Goal: Information Seeking & Learning: Learn about a topic

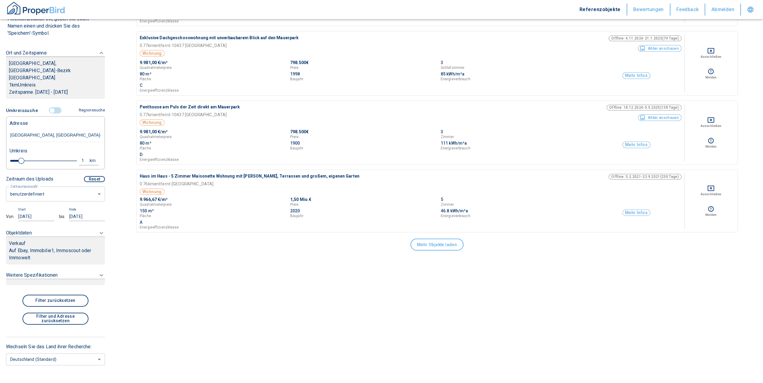
scroll to position [1404, 0]
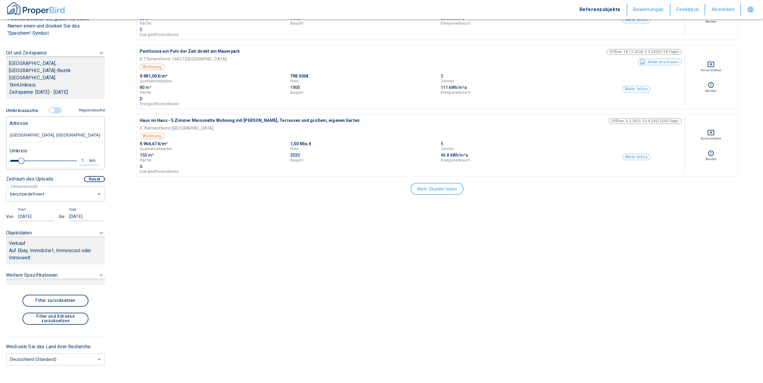
click at [424, 190] on button "Mehr Objekte laden" at bounding box center [436, 189] width 53 height 12
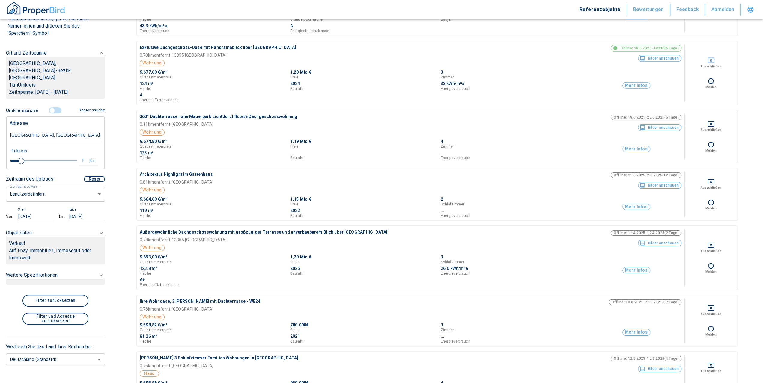
scroll to position [2153, 0]
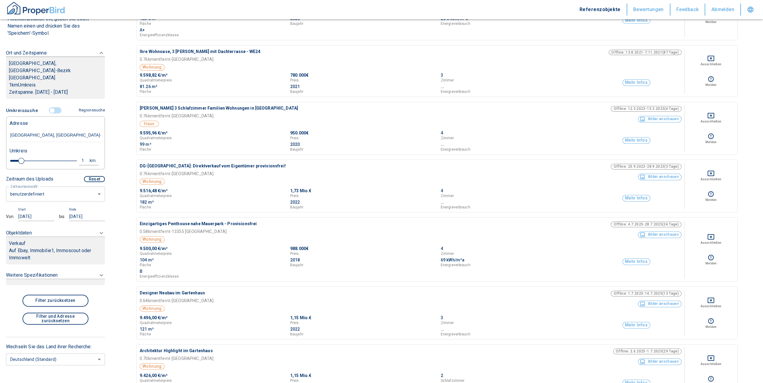
click at [673, 177] on button "Bilder anschauen" at bounding box center [659, 177] width 43 height 7
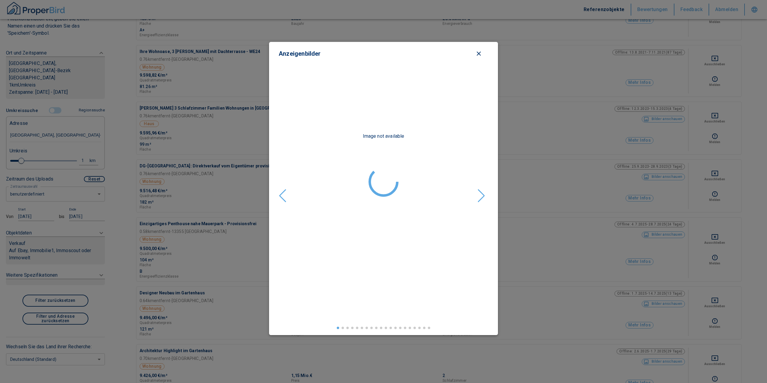
click at [481, 195] on div "Next slide" at bounding box center [481, 195] width 8 height 13
click at [479, 53] on icon "close modal" at bounding box center [478, 53] width 7 height 7
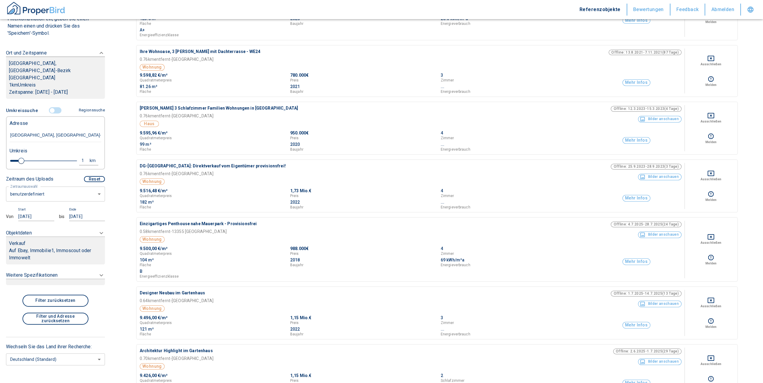
scroll to position [2203, 0]
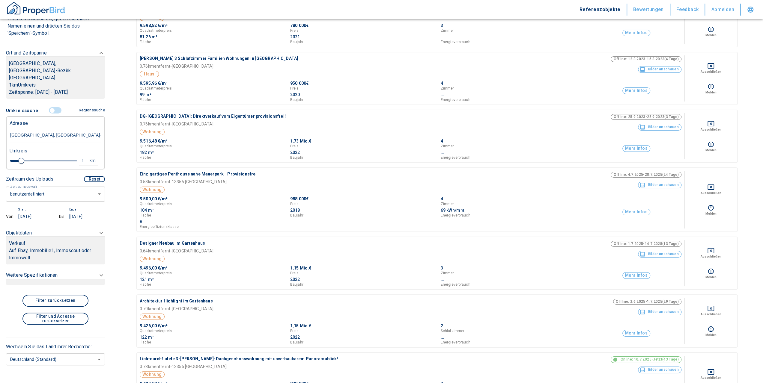
click at [155, 117] on p "DG-[GEOGRAPHIC_DATA]: Direktverkauf vom Eigentümer provisionsfrei!" at bounding box center [298, 116] width 316 height 6
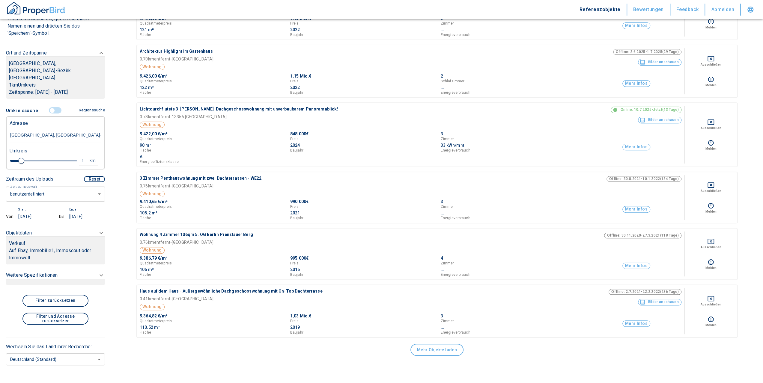
click at [43, 247] on p "Auf Ebay, Immobilie1, Immoscout oder Immowelt" at bounding box center [55, 254] width 93 height 14
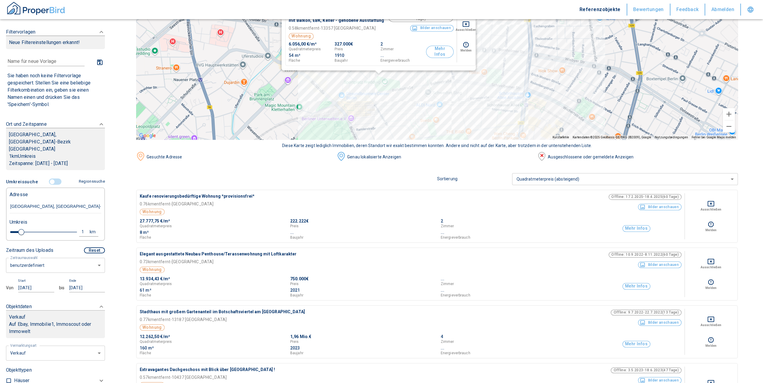
scroll to position [0, 0]
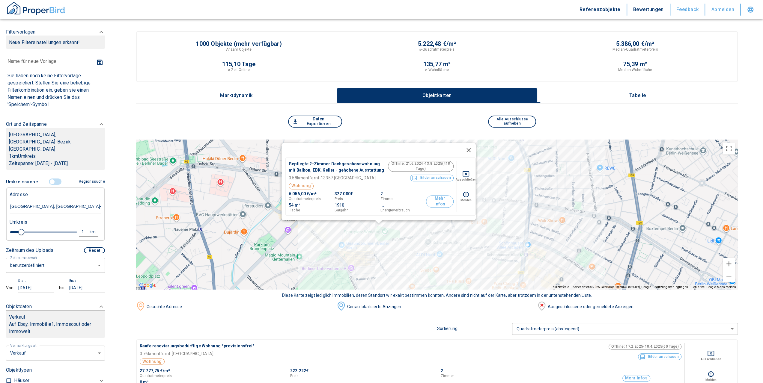
click at [651, 9] on button "Bewertungen" at bounding box center [648, 10] width 43 height 12
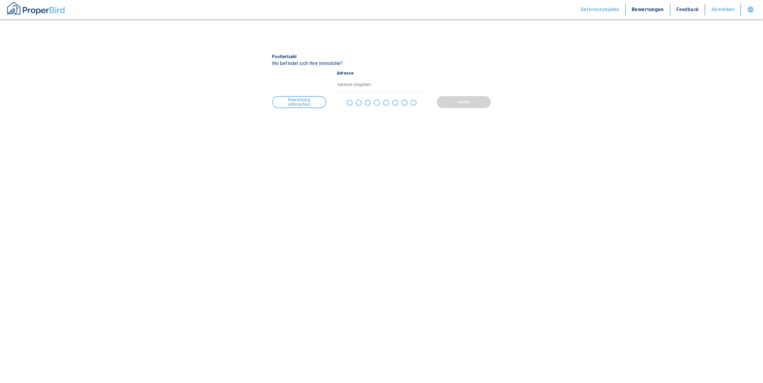
click at [695, 7] on button "Feedback" at bounding box center [687, 10] width 35 height 12
click at [612, 12] on button "Referenzobjekte" at bounding box center [599, 10] width 51 height 12
type input "2020"
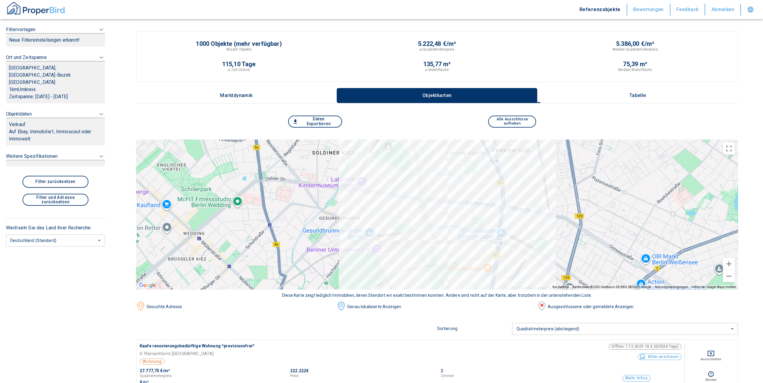
click at [601, 92] on button "Tabelle" at bounding box center [637, 95] width 200 height 15
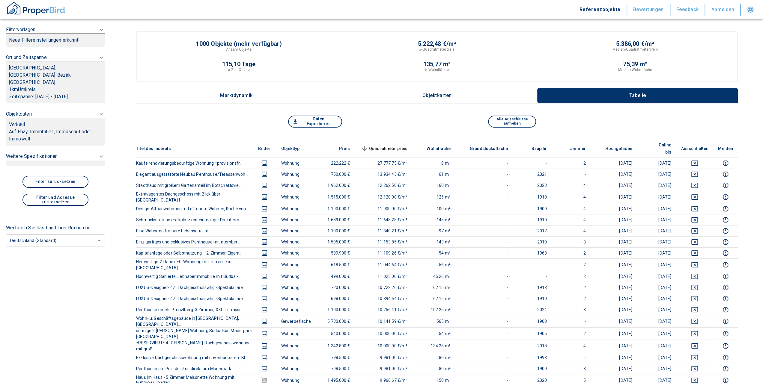
click at [503, 123] on button "Alle Ausschlüsse aufheben" at bounding box center [512, 122] width 48 height 12
click at [327, 121] on button "Daten Exportieren" at bounding box center [315, 122] width 54 height 12
click at [442, 94] on p "Objektkarten" at bounding box center [437, 95] width 30 height 5
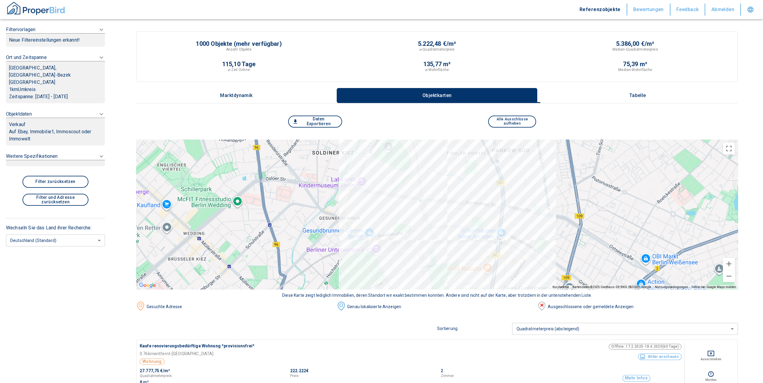
click at [249, 94] on p "Marktdynamik" at bounding box center [236, 95] width 33 height 5
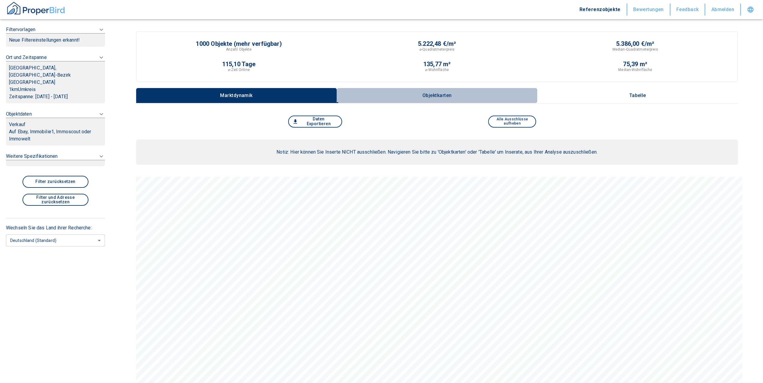
click at [398, 97] on button "Objektkarten" at bounding box center [436, 95] width 200 height 15
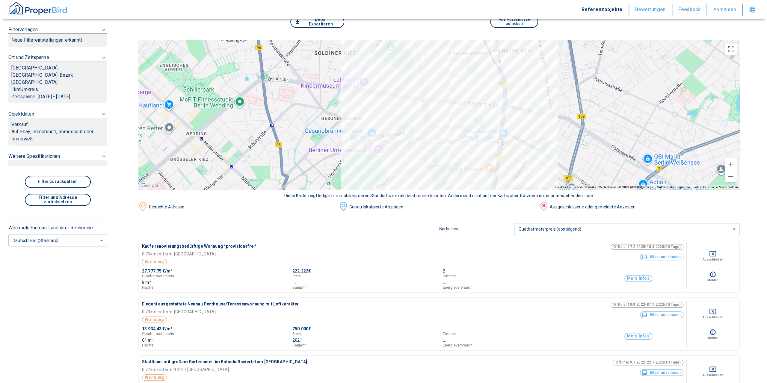
scroll to position [150, 0]
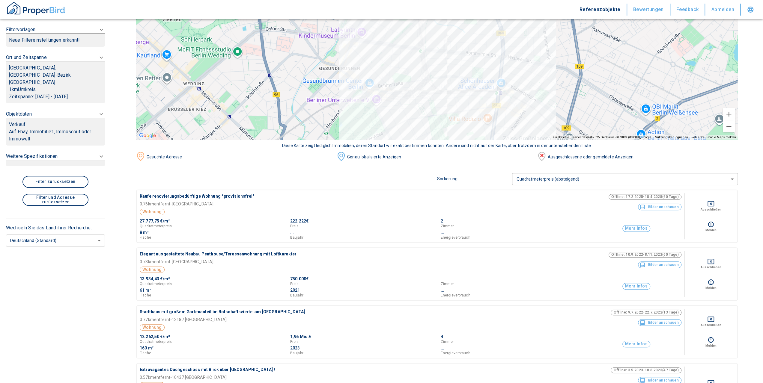
click at [446, 115] on div at bounding box center [436, 65] width 601 height 150
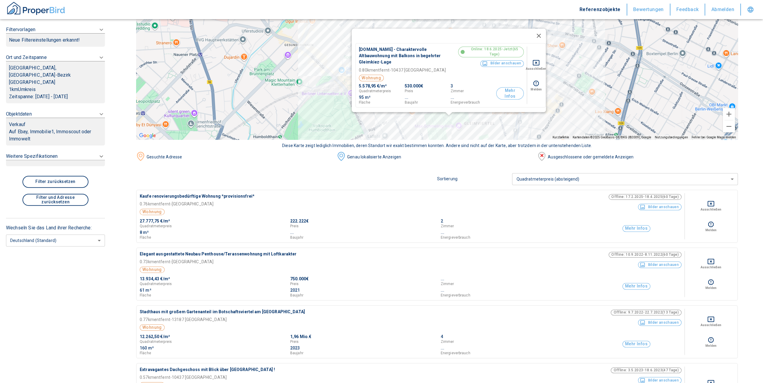
click at [504, 91] on button "Mehr Infos" at bounding box center [510, 93] width 28 height 12
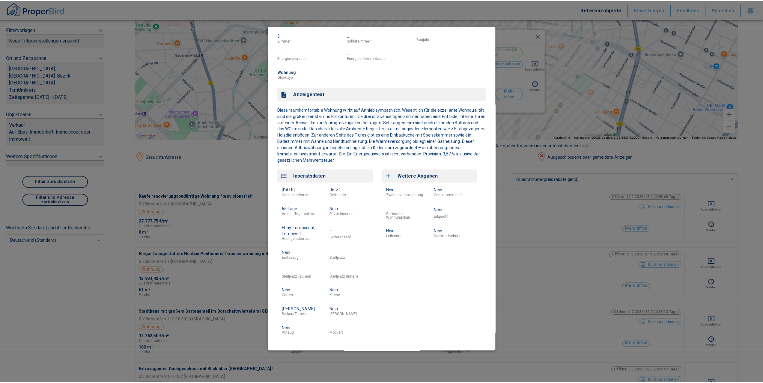
scroll to position [0, 0]
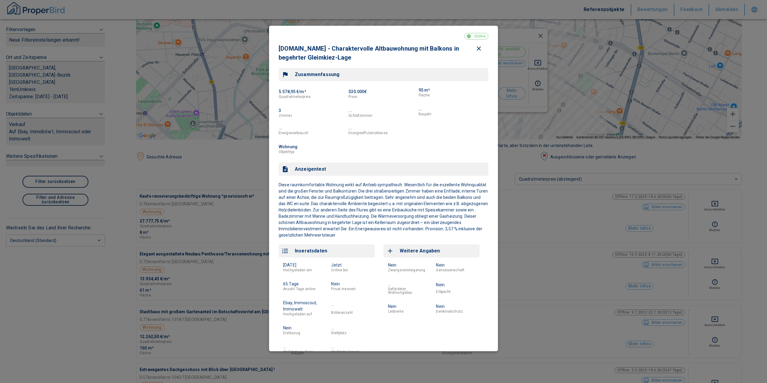
click at [184, 182] on div at bounding box center [383, 191] width 767 height 383
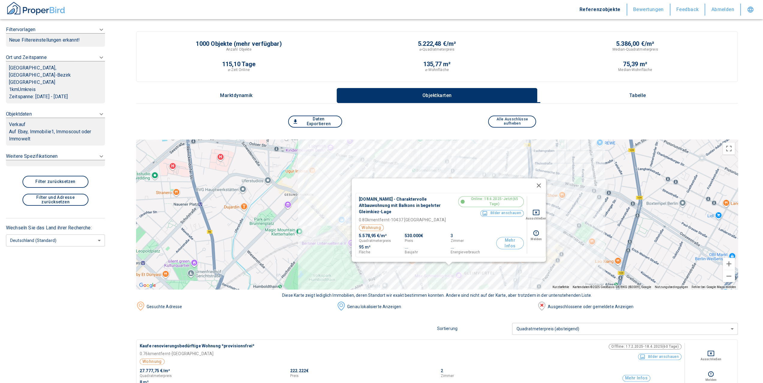
click at [610, 95] on button "Tabelle" at bounding box center [637, 95] width 200 height 15
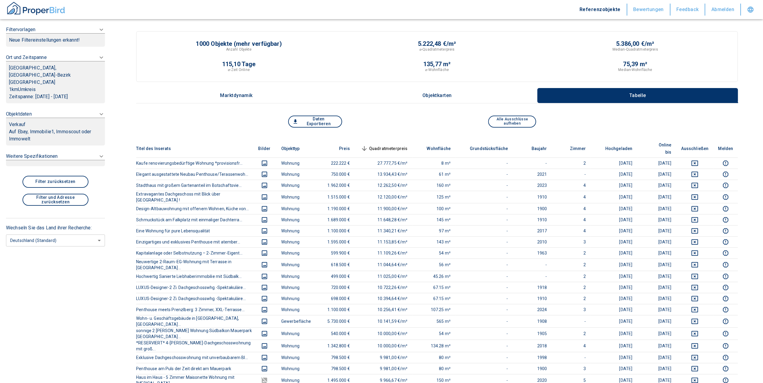
drag, startPoint x: 312, startPoint y: 121, endPoint x: 462, endPoint y: 115, distance: 149.9
click at [52, 47] on div at bounding box center [55, 39] width 99 height 13
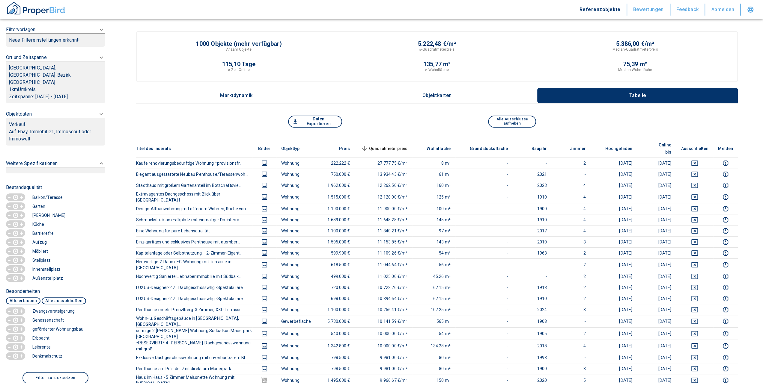
click at [71, 40] on p "Neue Filtereinstellungen erkannt!" at bounding box center [55, 40] width 93 height 7
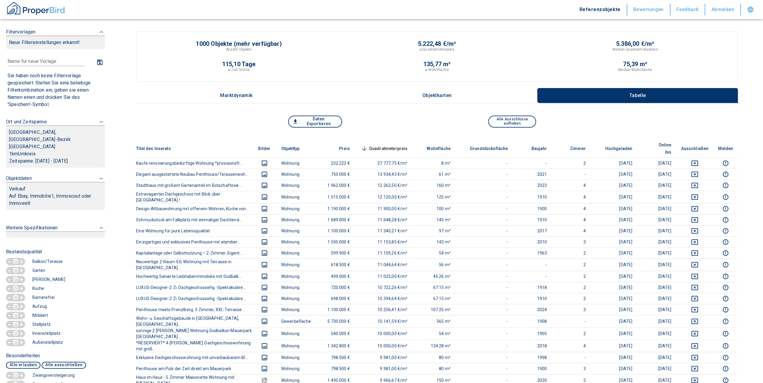
click at [71, 40] on p "Neue Filtereinstellungen erkannt!" at bounding box center [55, 42] width 93 height 7
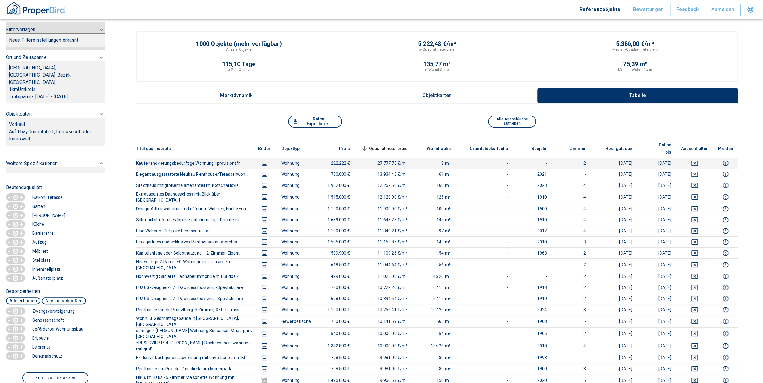
click at [285, 158] on td "Wohnung" at bounding box center [295, 163] width 39 height 11
click at [225, 158] on th "Kaufe renovierungsbedürftige Wohnung *provisionsfr..." at bounding box center [194, 163] width 116 height 11
click at [36, 77] on p "[GEOGRAPHIC_DATA], [GEOGRAPHIC_DATA]-Bezirk [GEOGRAPHIC_DATA]" at bounding box center [55, 75] width 93 height 22
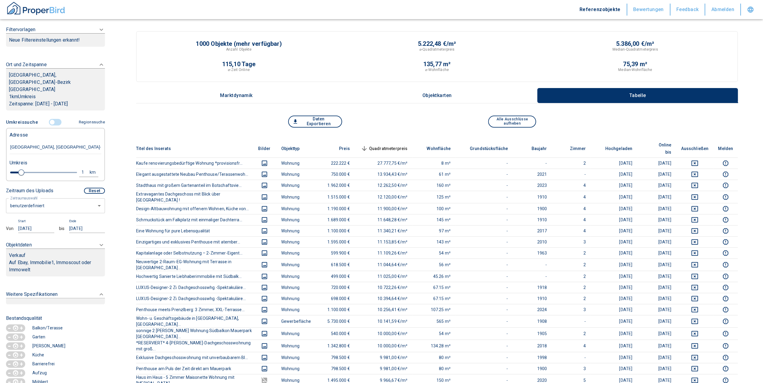
click at [31, 141] on input "[GEOGRAPHIC_DATA], [GEOGRAPHIC_DATA]-Bezirk [GEOGRAPHIC_DATA]" at bounding box center [56, 148] width 92 height 14
click at [88, 117] on button "Regionssuche" at bounding box center [90, 122] width 28 height 10
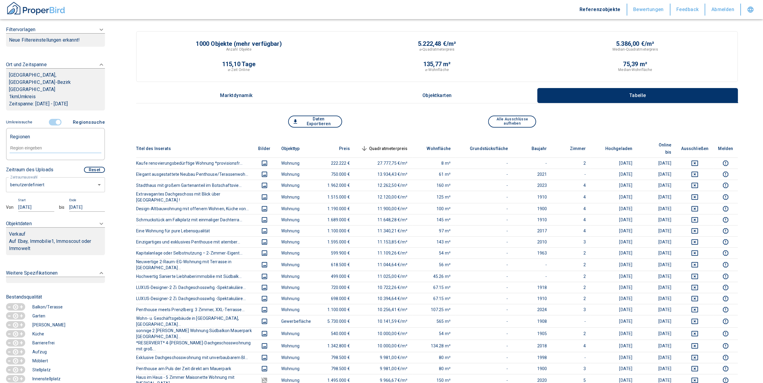
click at [32, 145] on input "text" at bounding box center [56, 147] width 92 height 5
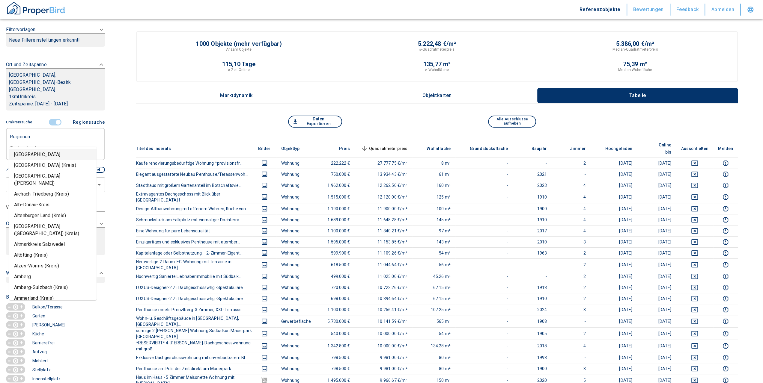
click at [32, 145] on input "text" at bounding box center [56, 147] width 92 height 5
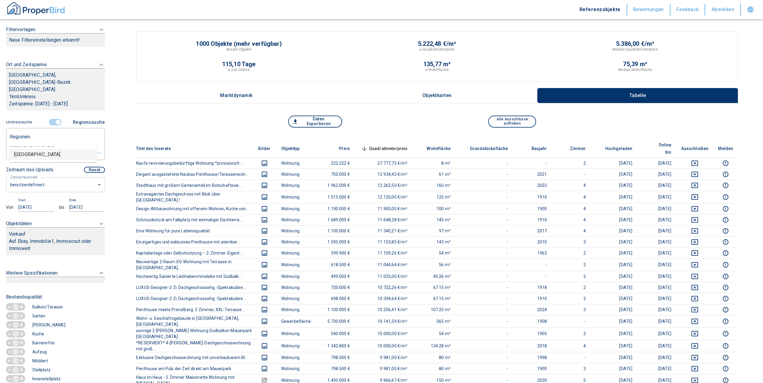
click at [32, 156] on li "[GEOGRAPHIC_DATA]" at bounding box center [52, 154] width 87 height 11
type input "[GEOGRAPHIC_DATA]"
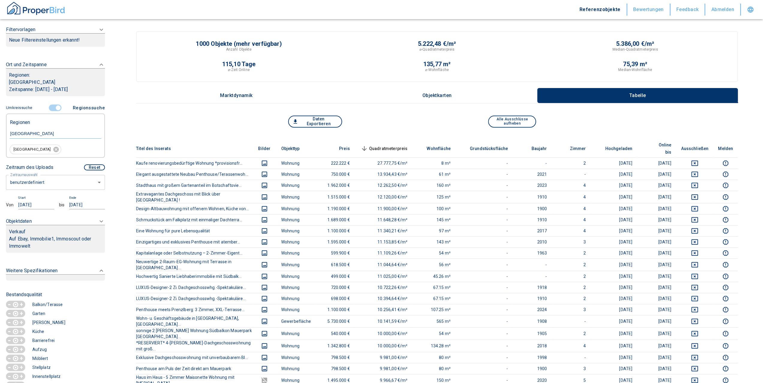
type input "2020"
type input "[GEOGRAPHIC_DATA]"
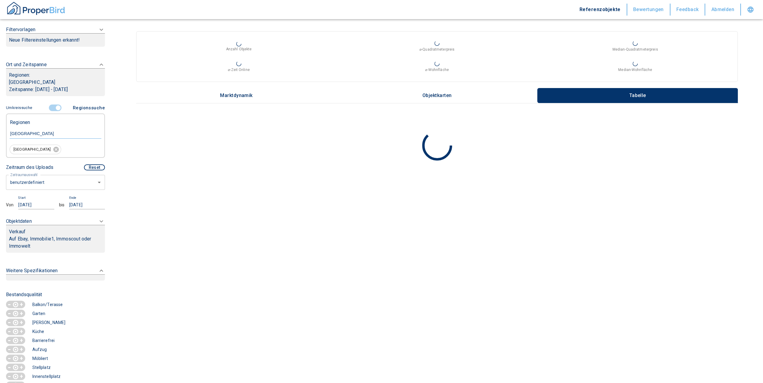
type input "2020"
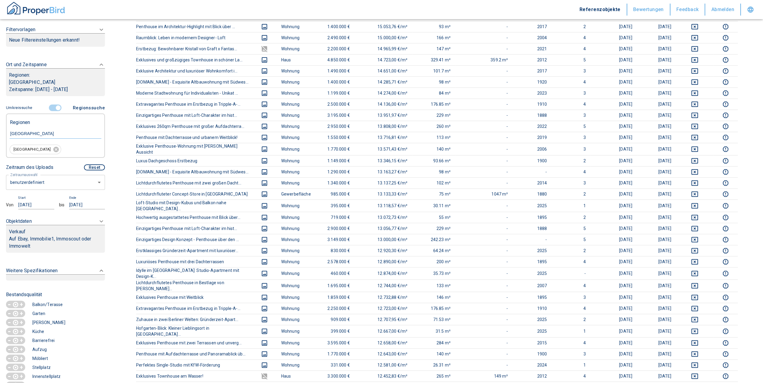
scroll to position [473, 0]
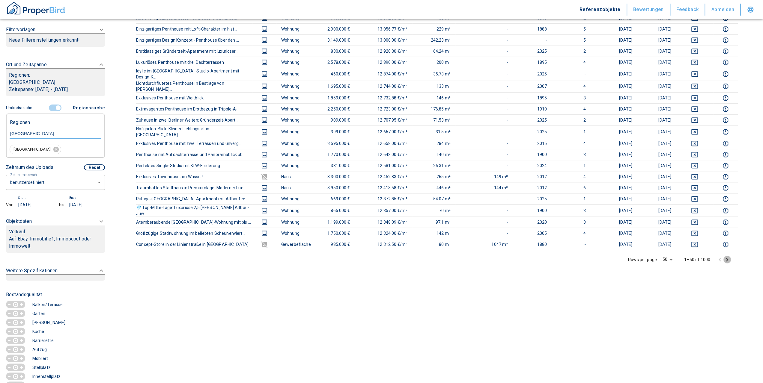
click at [730, 256] on icon "Go to next page" at bounding box center [726, 259] width 7 height 7
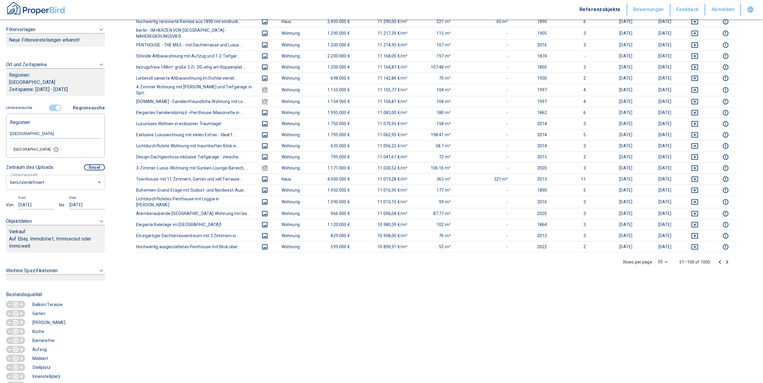
click at [730, 259] on icon "Go to next page" at bounding box center [726, 262] width 7 height 7
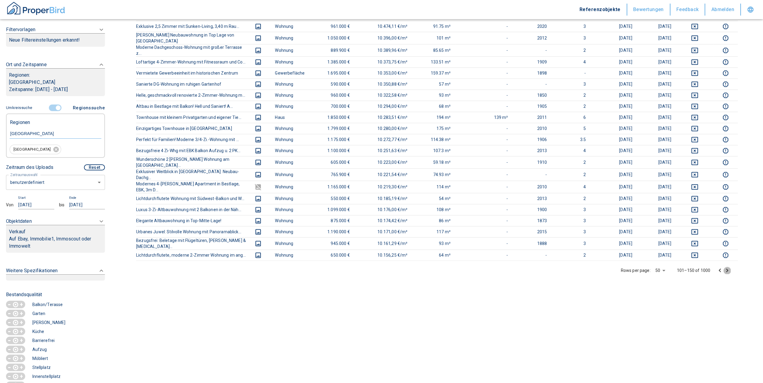
click at [730, 267] on icon "Go to next page" at bounding box center [726, 270] width 7 height 7
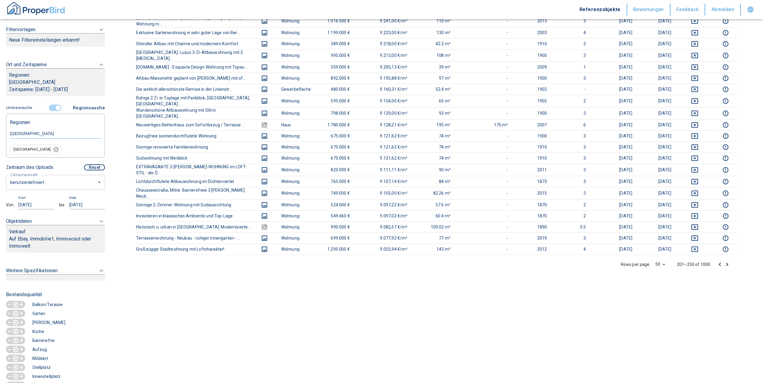
click at [730, 261] on icon "Go to next page" at bounding box center [726, 264] width 7 height 7
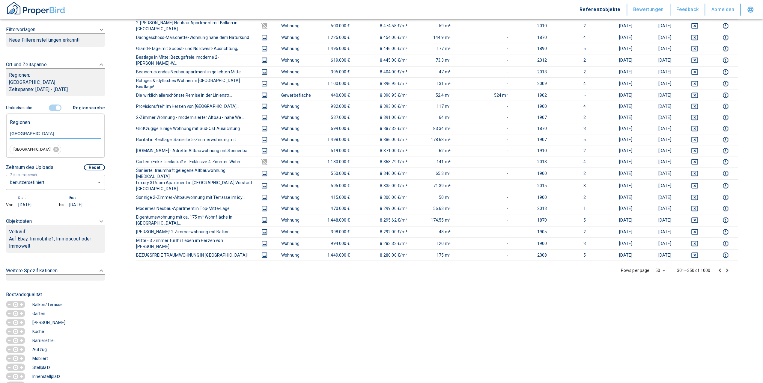
click at [730, 267] on icon "Go to next page" at bounding box center [726, 270] width 7 height 7
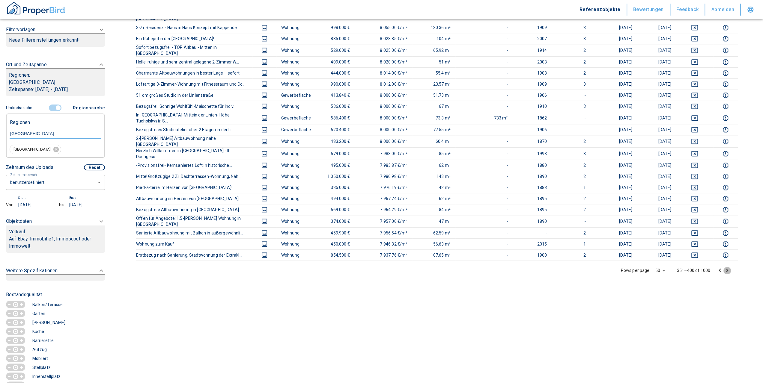
click at [730, 267] on icon "Go to next page" at bounding box center [726, 270] width 7 height 7
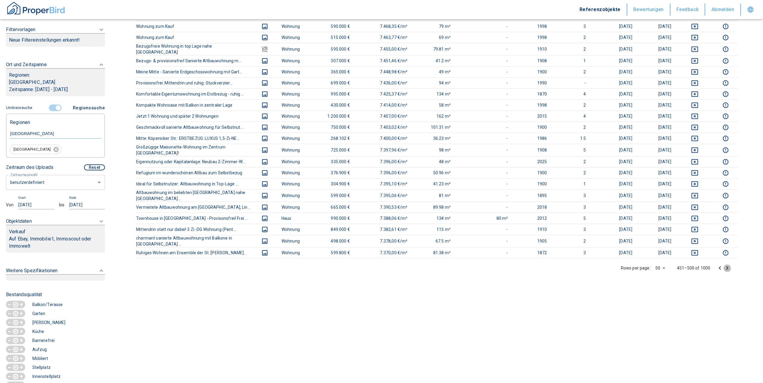
click at [730, 265] on icon "Go to next page" at bounding box center [726, 268] width 7 height 7
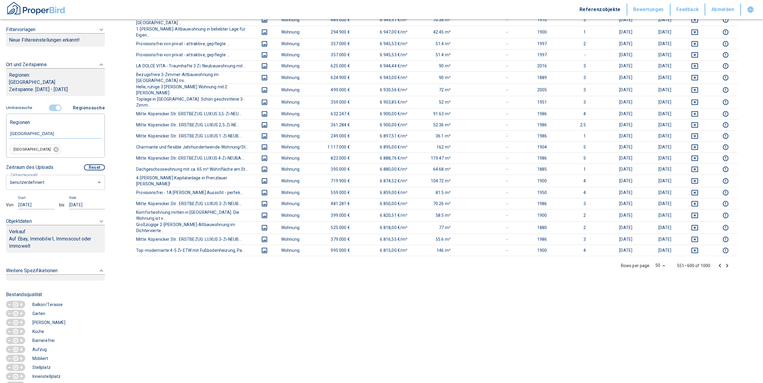
click at [730, 262] on icon "Go to next page" at bounding box center [726, 265] width 7 height 7
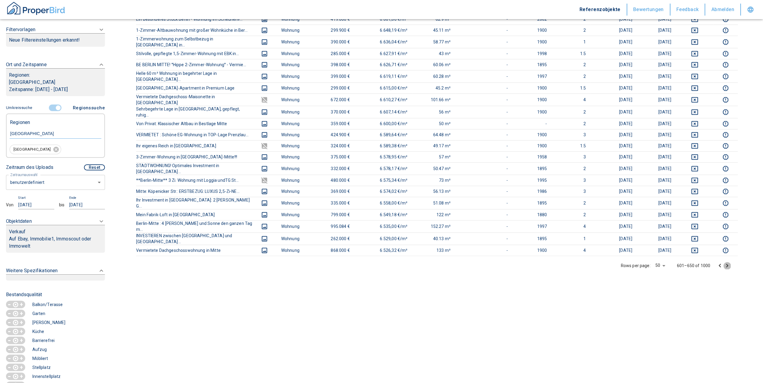
click at [730, 262] on icon "Go to next page" at bounding box center [726, 265] width 7 height 7
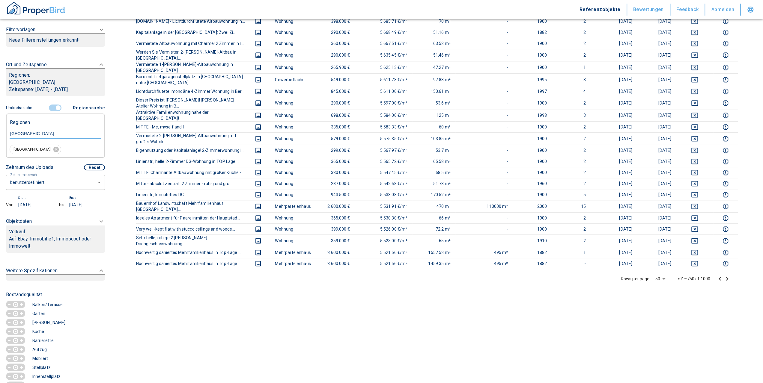
click at [730, 275] on icon "Go to next page" at bounding box center [726, 278] width 7 height 7
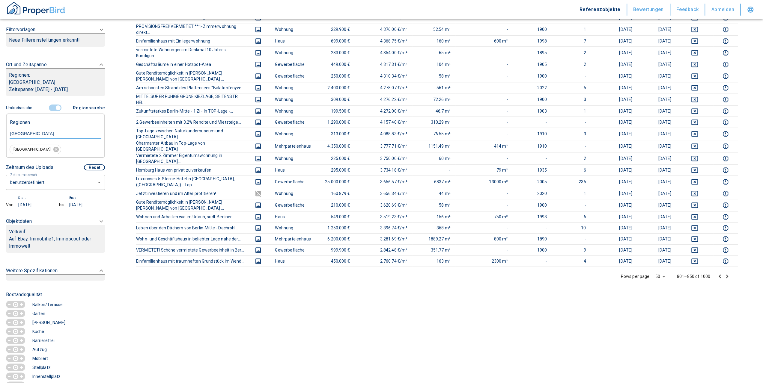
click at [730, 273] on icon "Go to next page" at bounding box center [726, 276] width 7 height 7
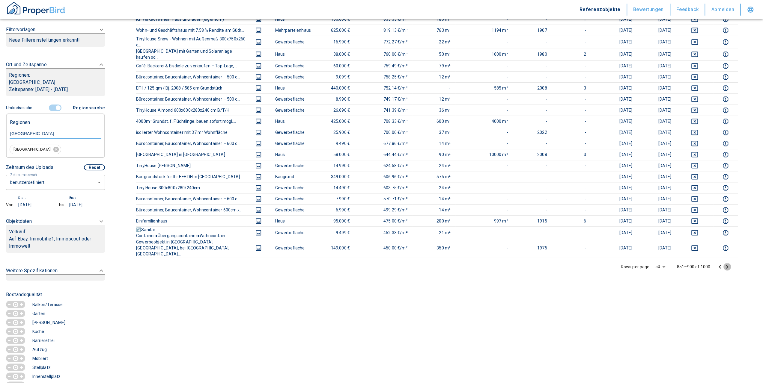
click at [730, 263] on icon "Go to next page" at bounding box center [726, 266] width 7 height 7
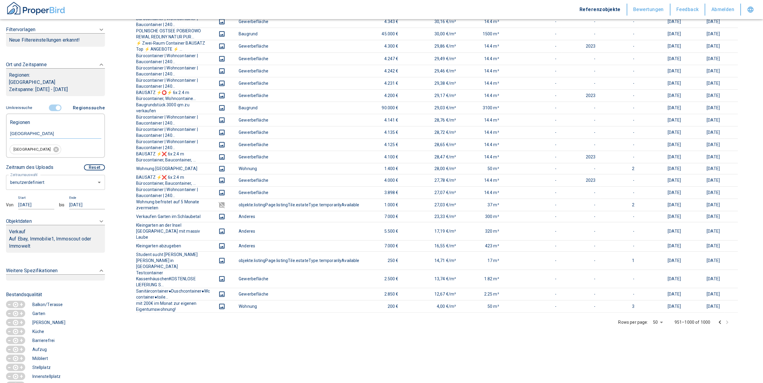
click at [739, 258] on icon "deselect this listing" at bounding box center [742, 260] width 7 height 5
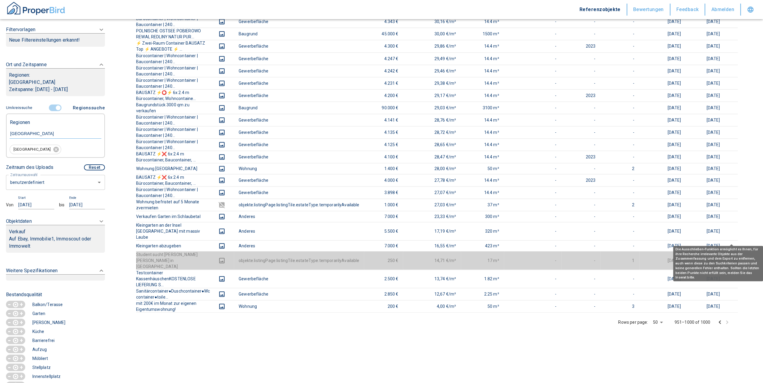
click at [740, 259] on icon "deselect this listing" at bounding box center [743, 260] width 6 height 3
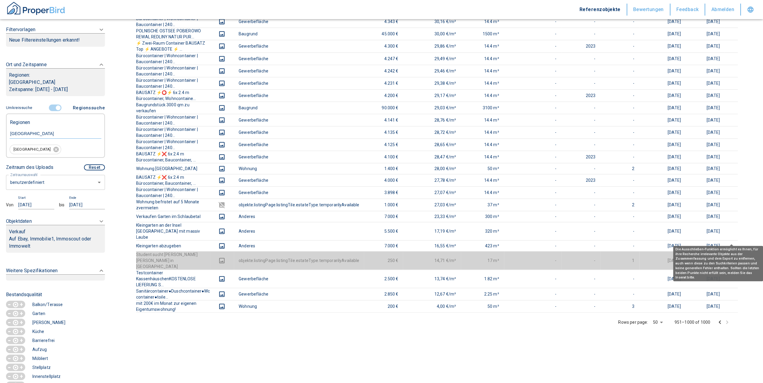
click at [740, 259] on icon "deselect this listing" at bounding box center [743, 260] width 6 height 3
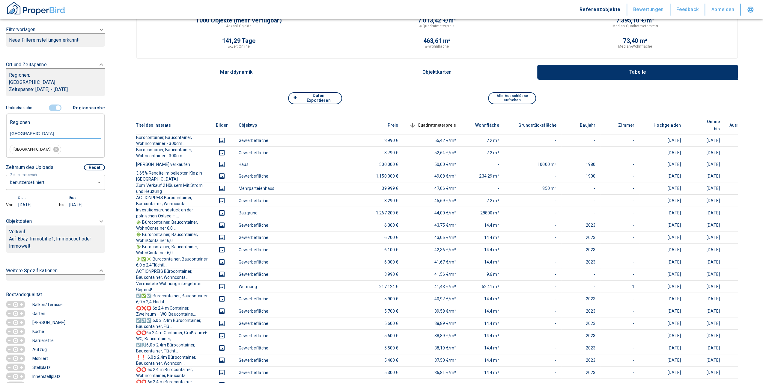
scroll to position [0, 0]
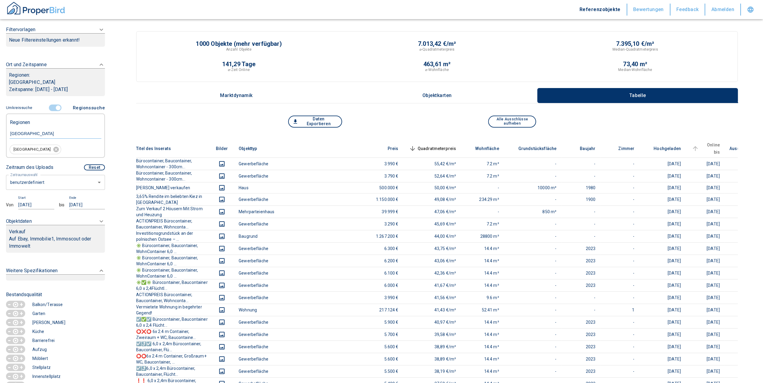
click at [702, 144] on span "Online bis" at bounding box center [704, 148] width 29 height 14
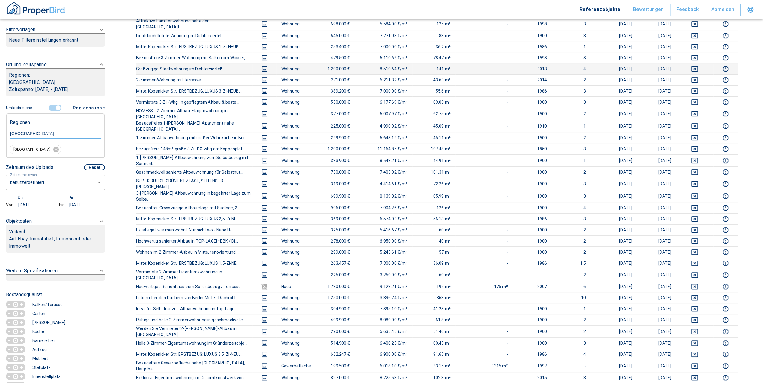
scroll to position [23, 0]
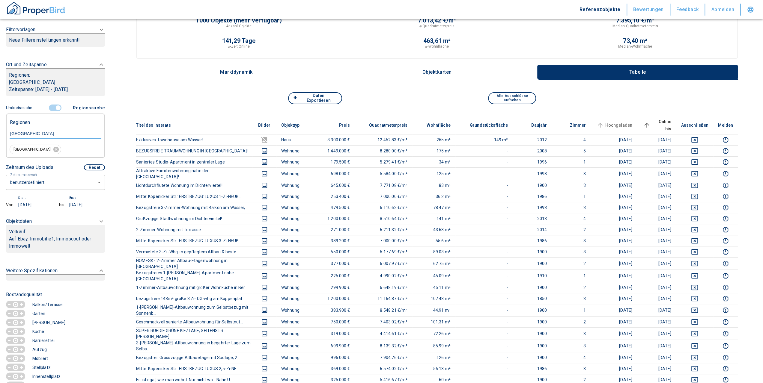
click at [625, 123] on span "Hochgeladen" at bounding box center [613, 125] width 37 height 7
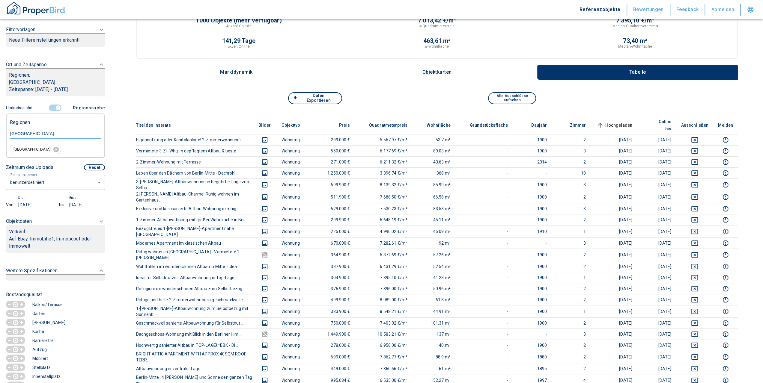
click at [625, 123] on span "Hochgeladen sorted ascending" at bounding box center [613, 125] width 37 height 7
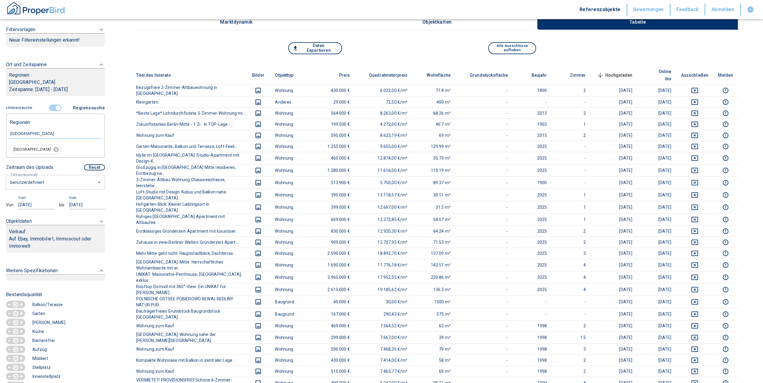
scroll to position [0, 0]
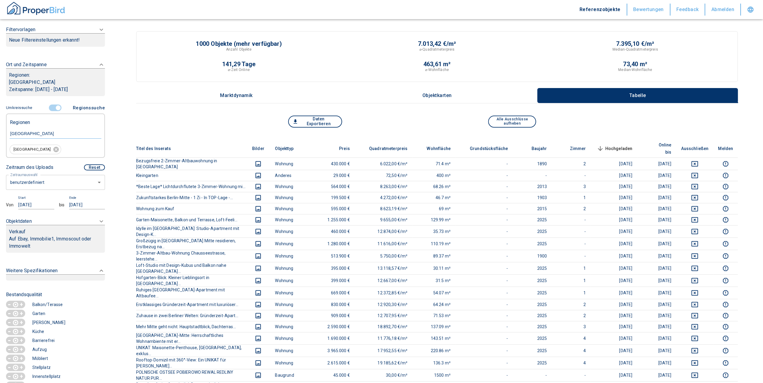
click at [43, 82] on p "[GEOGRAPHIC_DATA]" at bounding box center [55, 82] width 93 height 7
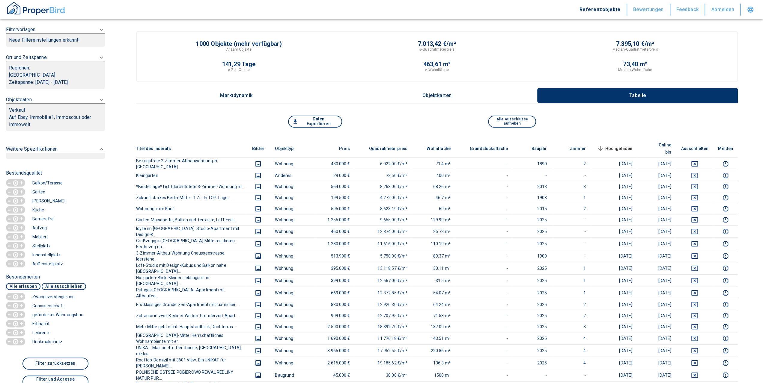
click at [43, 82] on p "Zeitspanne: [DATE] - [DATE]" at bounding box center [55, 82] width 93 height 7
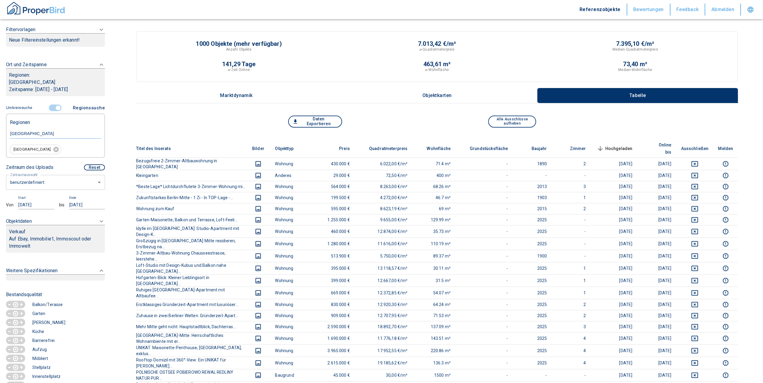
click at [48, 46] on div "Neue Filtereinstellungen erkannt!" at bounding box center [55, 39] width 99 height 13
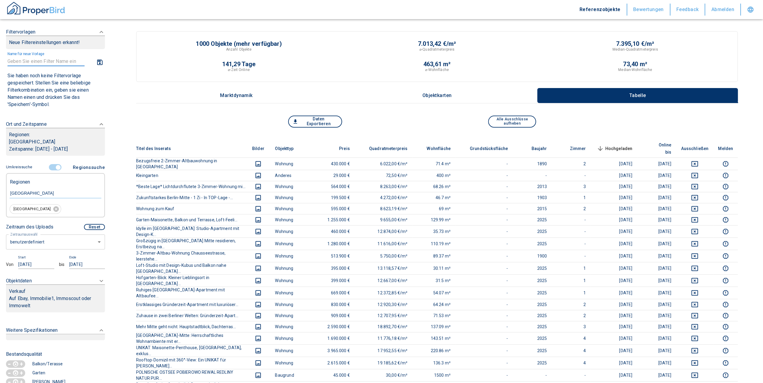
click at [31, 61] on textarea "Name für neue Vorlage" at bounding box center [45, 61] width 77 height 7
type textarea "V"
type textarea "[GEOGRAPHIC_DATA]"
click at [96, 65] on icon "button" at bounding box center [99, 62] width 7 height 7
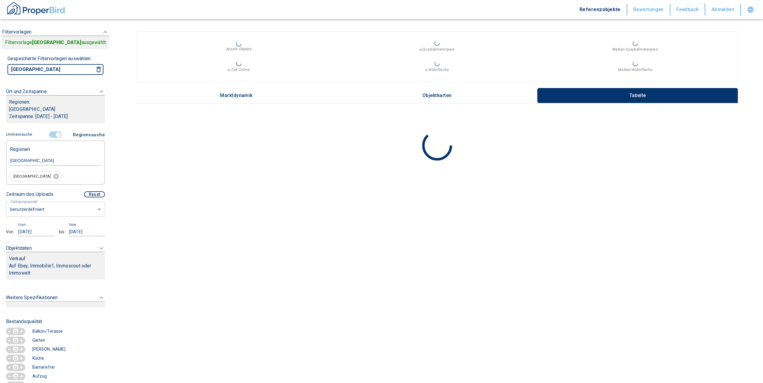
type input "2020"
click at [38, 258] on div "Verkauf" at bounding box center [55, 258] width 93 height 7
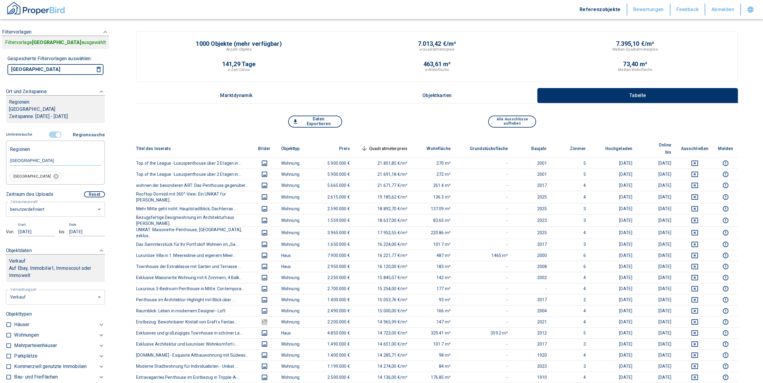
scroll to position [50, 0]
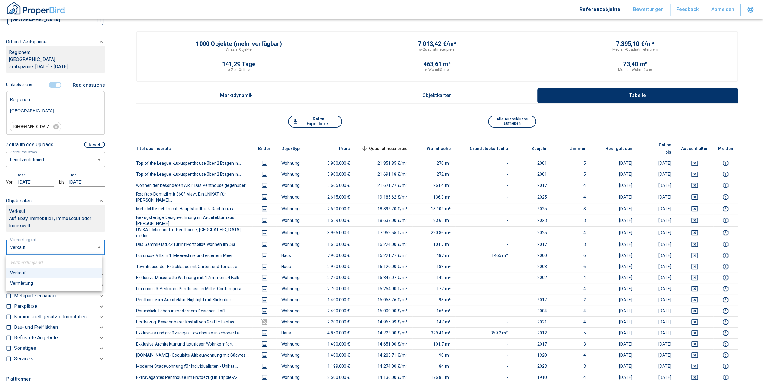
click at [26, 284] on li "Vermietung" at bounding box center [54, 283] width 96 height 10
type input "rent"
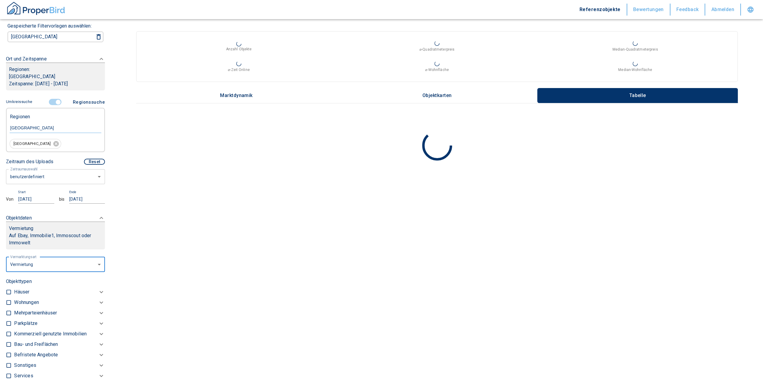
type input "2020"
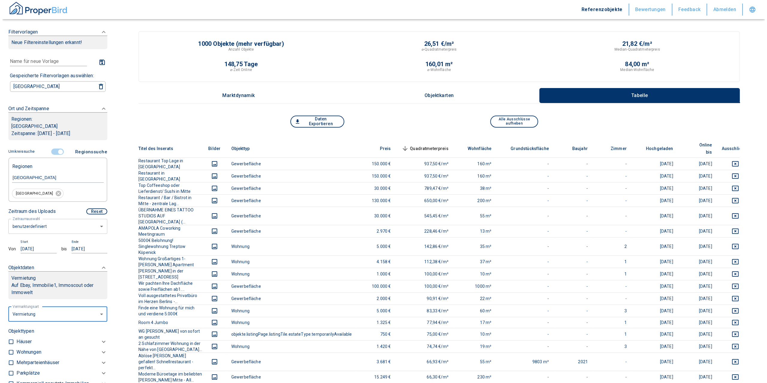
scroll to position [50, 0]
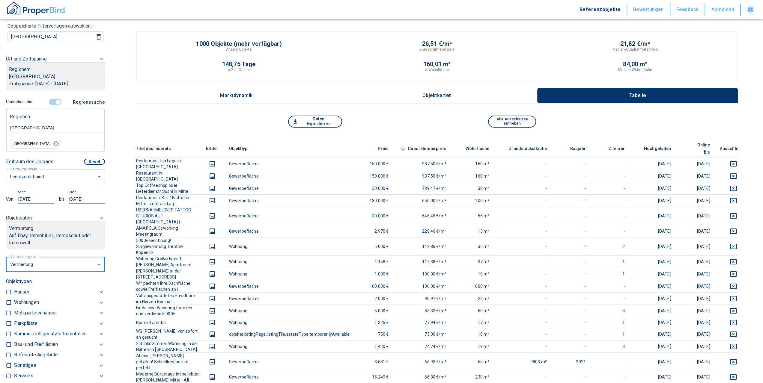
click at [428, 89] on button "Objektkarten" at bounding box center [436, 95] width 200 height 15
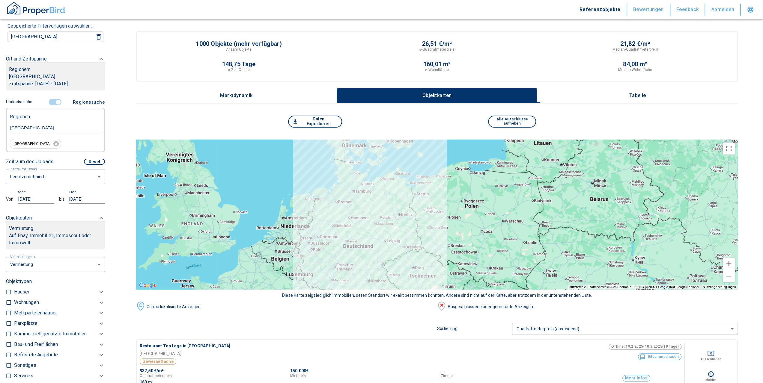
click at [732, 266] on button "Vergrößern" at bounding box center [728, 264] width 12 height 12
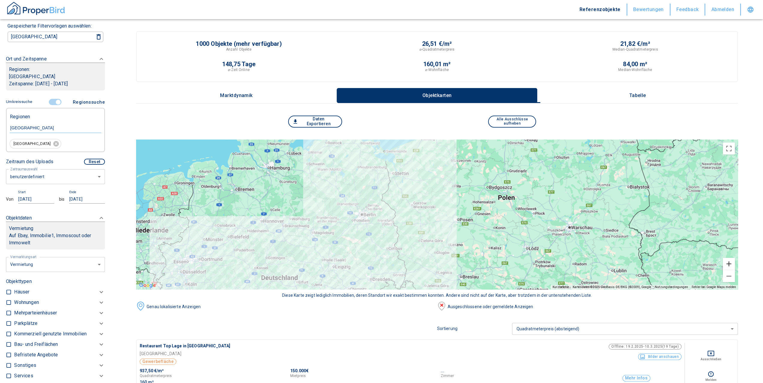
click at [733, 265] on button "Vergrößern" at bounding box center [728, 264] width 12 height 12
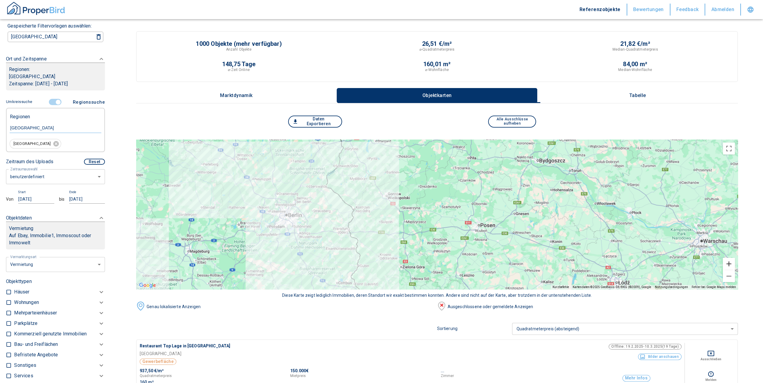
click at [733, 265] on button "Vergrößern" at bounding box center [728, 264] width 12 height 12
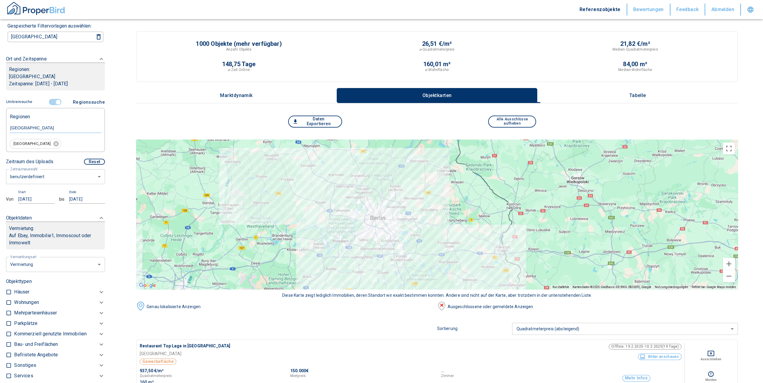
drag, startPoint x: 173, startPoint y: 200, endPoint x: 424, endPoint y: 206, distance: 250.9
click at [424, 206] on div at bounding box center [436, 215] width 601 height 150
click at [734, 262] on button "Vergrößern" at bounding box center [728, 264] width 12 height 12
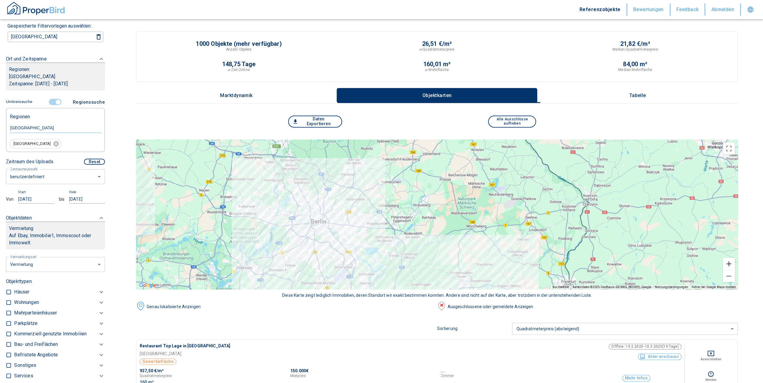
click at [734, 262] on button "Vergrößern" at bounding box center [728, 264] width 12 height 12
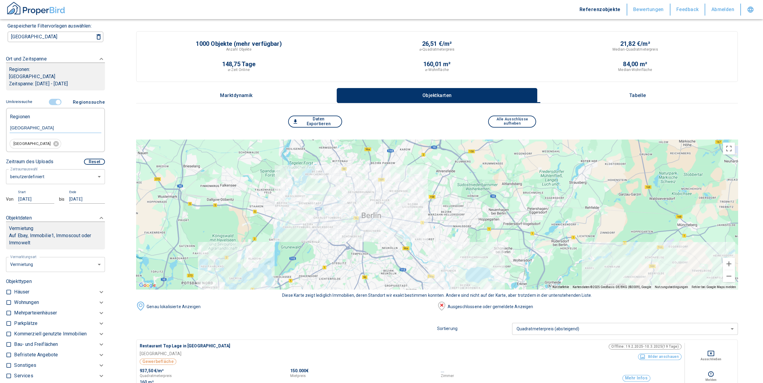
drag, startPoint x: 204, startPoint y: 218, endPoint x: 378, endPoint y: 207, distance: 174.4
click at [378, 207] on div at bounding box center [436, 215] width 601 height 150
click at [732, 264] on button "Vergrößern" at bounding box center [728, 264] width 12 height 12
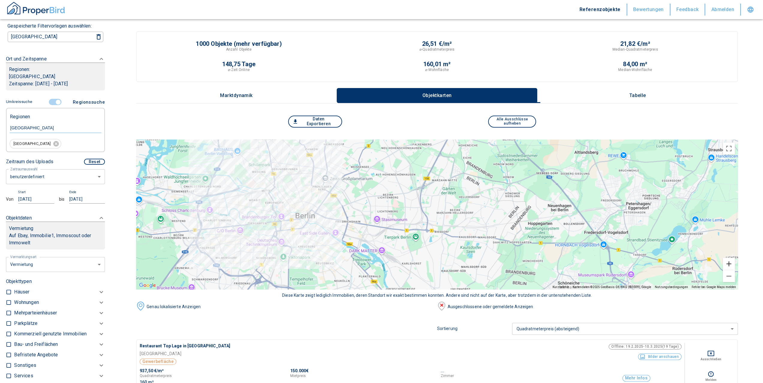
click at [732, 264] on button "Vergrößern" at bounding box center [728, 264] width 12 height 12
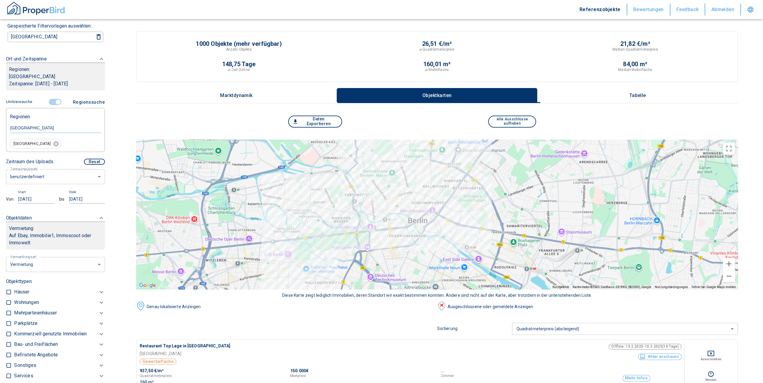
drag, startPoint x: 223, startPoint y: 199, endPoint x: 473, endPoint y: 205, distance: 249.9
click at [473, 205] on div at bounding box center [436, 215] width 601 height 150
click at [433, 190] on div at bounding box center [436, 215] width 601 height 150
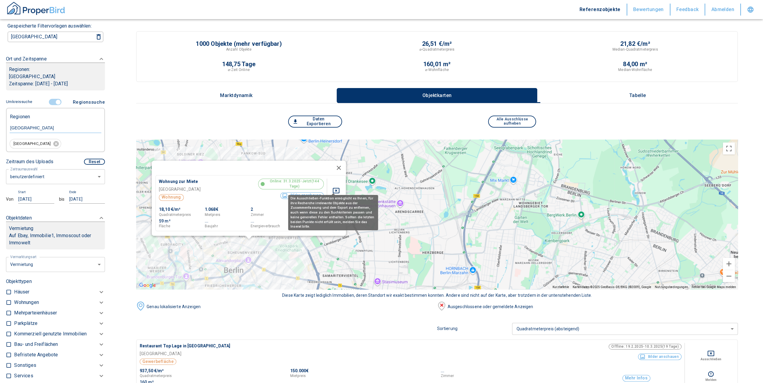
click at [306, 191] on div "Die Ausschließen-Funktion ermöglicht es Ihnen, für ihre Recherche irrelevante O…" at bounding box center [333, 211] width 90 height 40
click at [291, 192] on button "Bilder anschauen" at bounding box center [301, 195] width 43 height 7
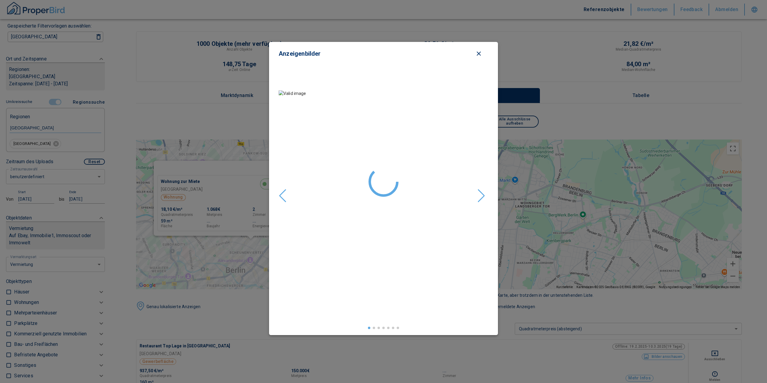
click at [480, 195] on div "Next slide" at bounding box center [481, 195] width 8 height 13
click at [476, 55] on icon "close modal" at bounding box center [478, 53] width 7 height 7
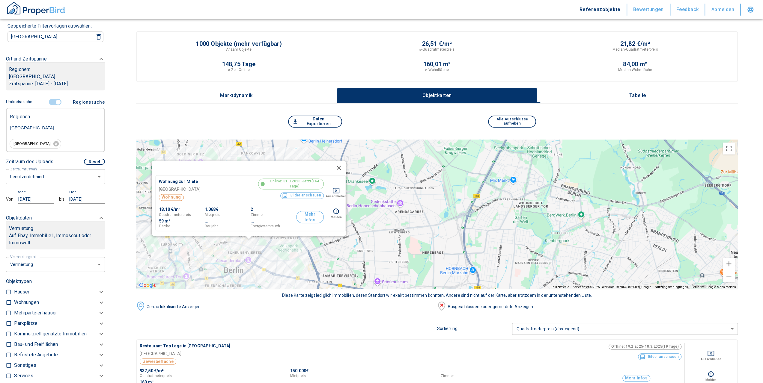
click at [306, 213] on button "Mehr Infos" at bounding box center [310, 217] width 28 height 12
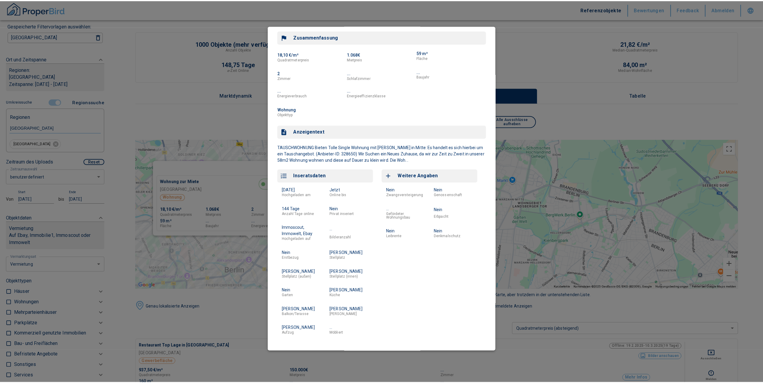
scroll to position [0, 0]
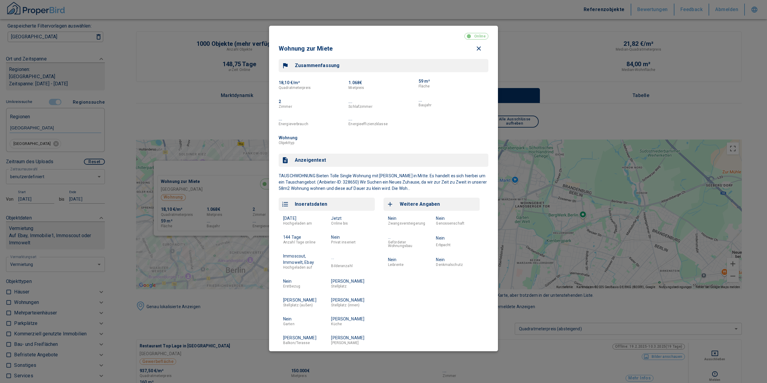
click at [576, 94] on div at bounding box center [383, 191] width 767 height 383
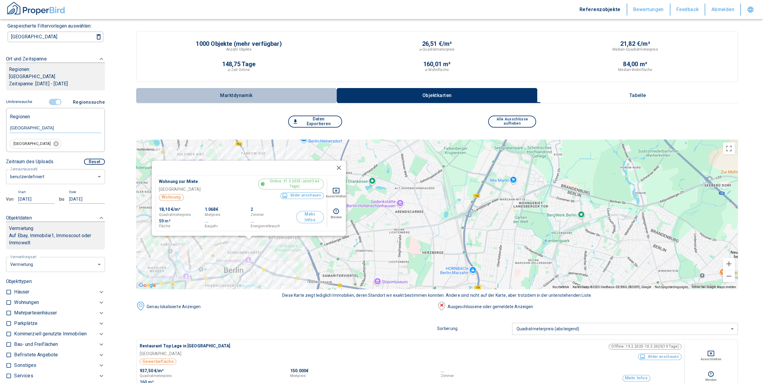
click at [250, 96] on p "Marktdynamik" at bounding box center [236, 95] width 33 height 5
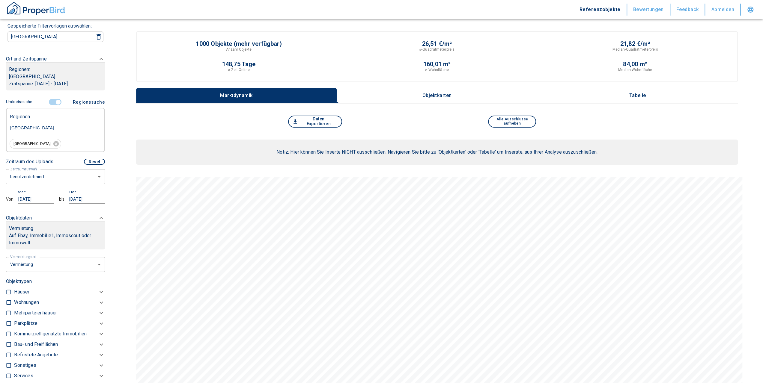
click at [387, 88] on button "Objektkarten" at bounding box center [436, 95] width 200 height 15
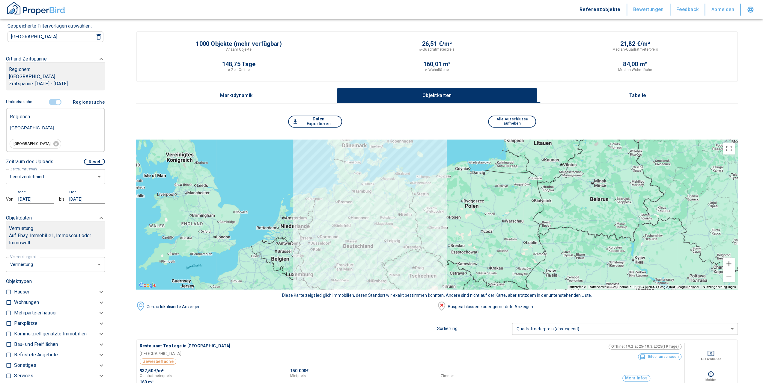
click at [731, 264] on button "Vergrößern" at bounding box center [728, 264] width 12 height 12
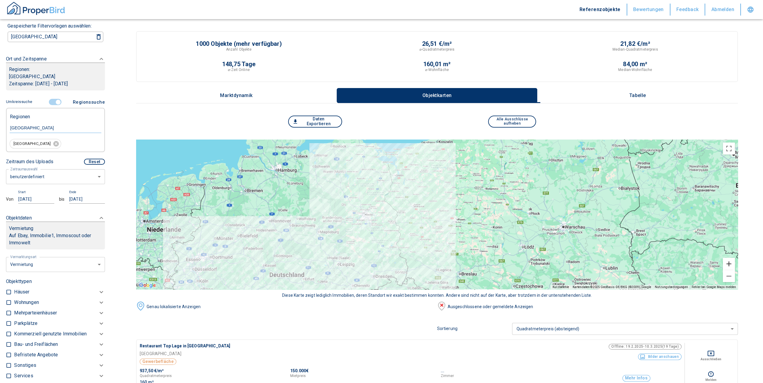
click at [731, 264] on button "Vergrößern" at bounding box center [728, 264] width 12 height 12
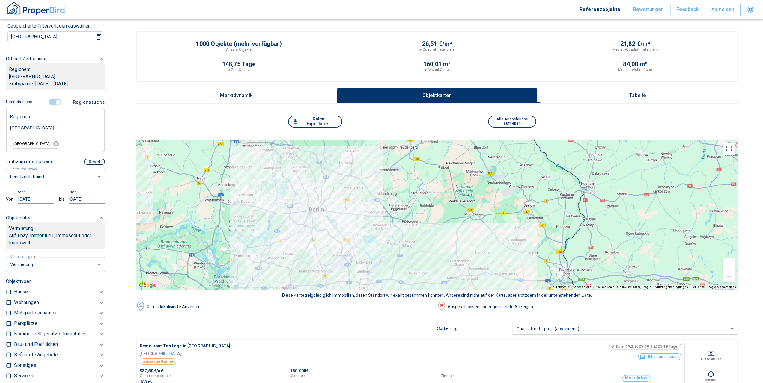
drag, startPoint x: 206, startPoint y: 221, endPoint x: 688, endPoint y: 214, distance: 481.5
click at [688, 214] on div at bounding box center [436, 215] width 601 height 150
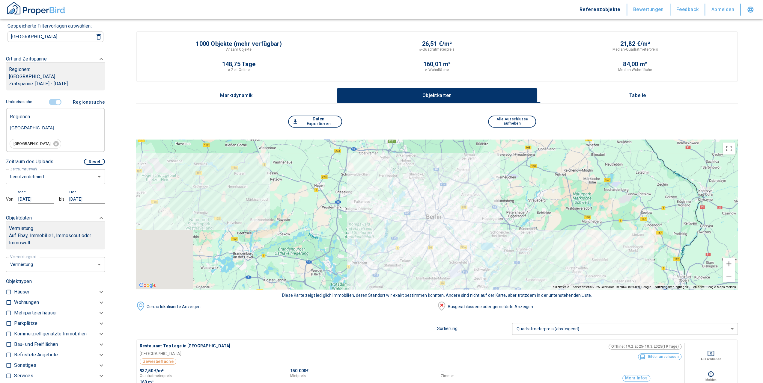
drag, startPoint x: 362, startPoint y: 206, endPoint x: 483, endPoint y: 216, distance: 121.4
click at [483, 216] on div at bounding box center [436, 215] width 601 height 150
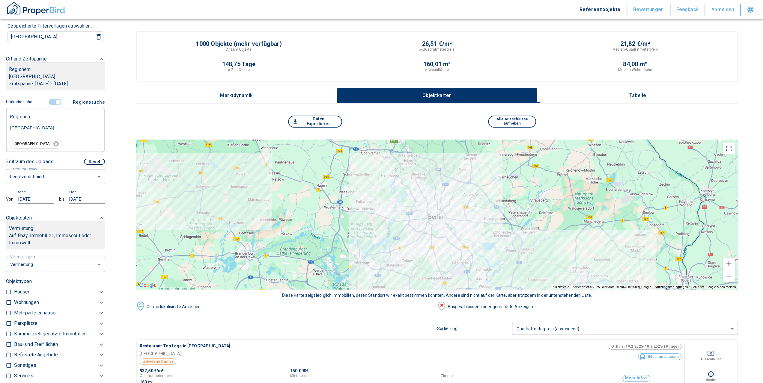
click at [734, 264] on button "Vergrößern" at bounding box center [728, 264] width 12 height 12
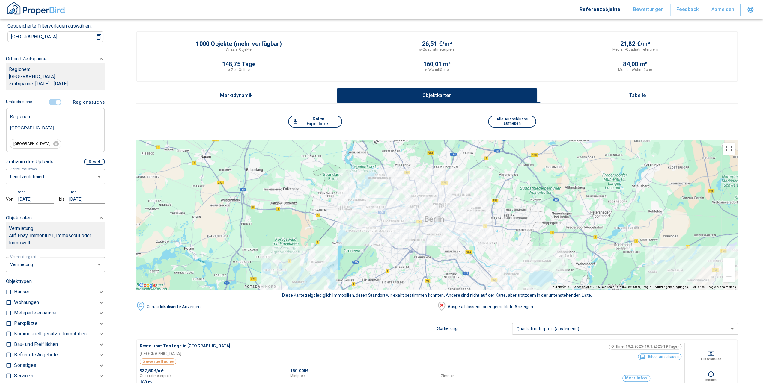
click at [734, 264] on button "Vergrößern" at bounding box center [728, 264] width 12 height 12
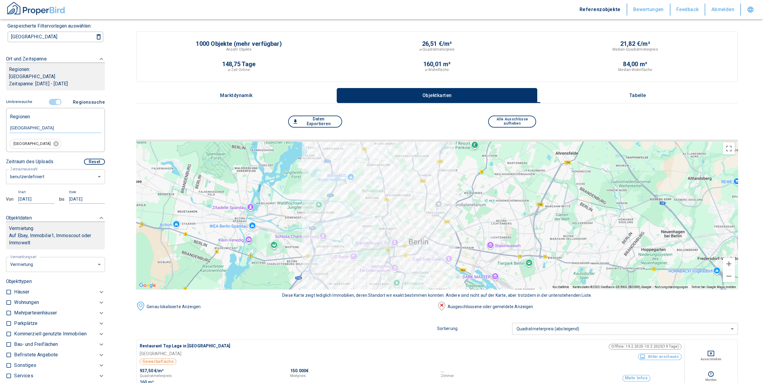
drag, startPoint x: 473, startPoint y: 200, endPoint x: 464, endPoint y: 214, distance: 16.0
click at [464, 214] on div at bounding box center [436, 215] width 601 height 150
